Goal: Information Seeking & Learning: Check status

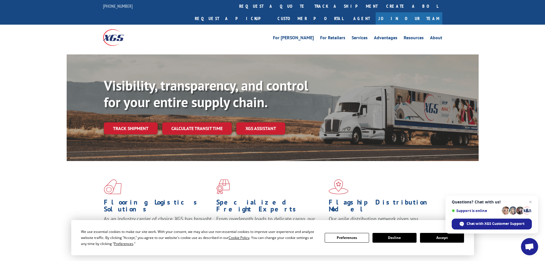
click at [434, 235] on button "Accept" at bounding box center [442, 238] width 44 height 10
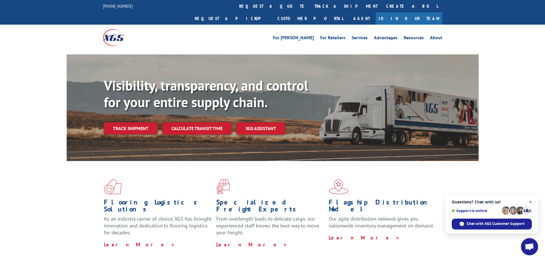
click at [528, 202] on span "Close chat" at bounding box center [530, 201] width 7 height 7
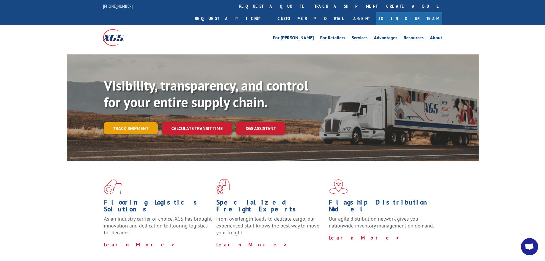
click at [137, 122] on link "Track shipment" at bounding box center [131, 128] width 54 height 12
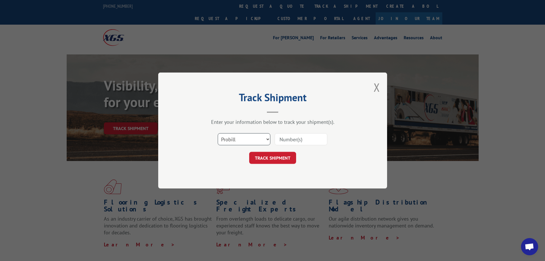
click at [241, 139] on select "Select category... Probill BOL PO" at bounding box center [244, 139] width 53 height 12
select select "po"
click at [218, 133] on select "Select category... Probill BOL PO" at bounding box center [244, 139] width 53 height 12
click at [302, 138] on input at bounding box center [301, 139] width 53 height 12
paste input "76530277"
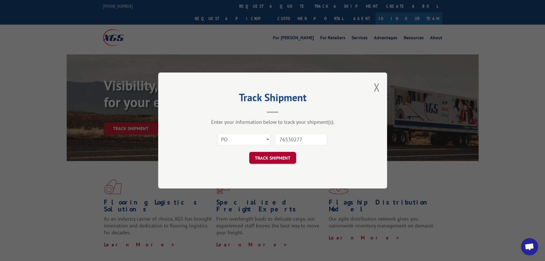
type input "76530277"
click at [268, 155] on button "TRACK SHIPMENT" at bounding box center [272, 158] width 47 height 12
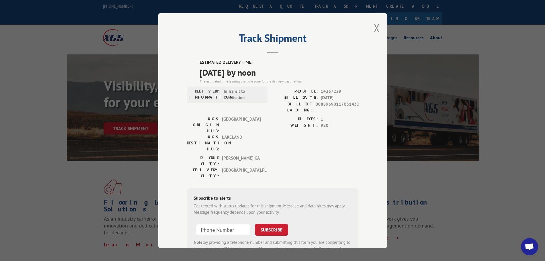
drag, startPoint x: 272, startPoint y: 74, endPoint x: 196, endPoint y: 65, distance: 76.4
click at [196, 65] on div "ESTIMATED DELIVERY TIME: [DATE] by noon The estimated time is using the time zo…" at bounding box center [273, 162] width 172 height 206
copy div "ESTIMATED DELIVERY TIME: [DATE] by noon"
